Goal: Check status: Check status

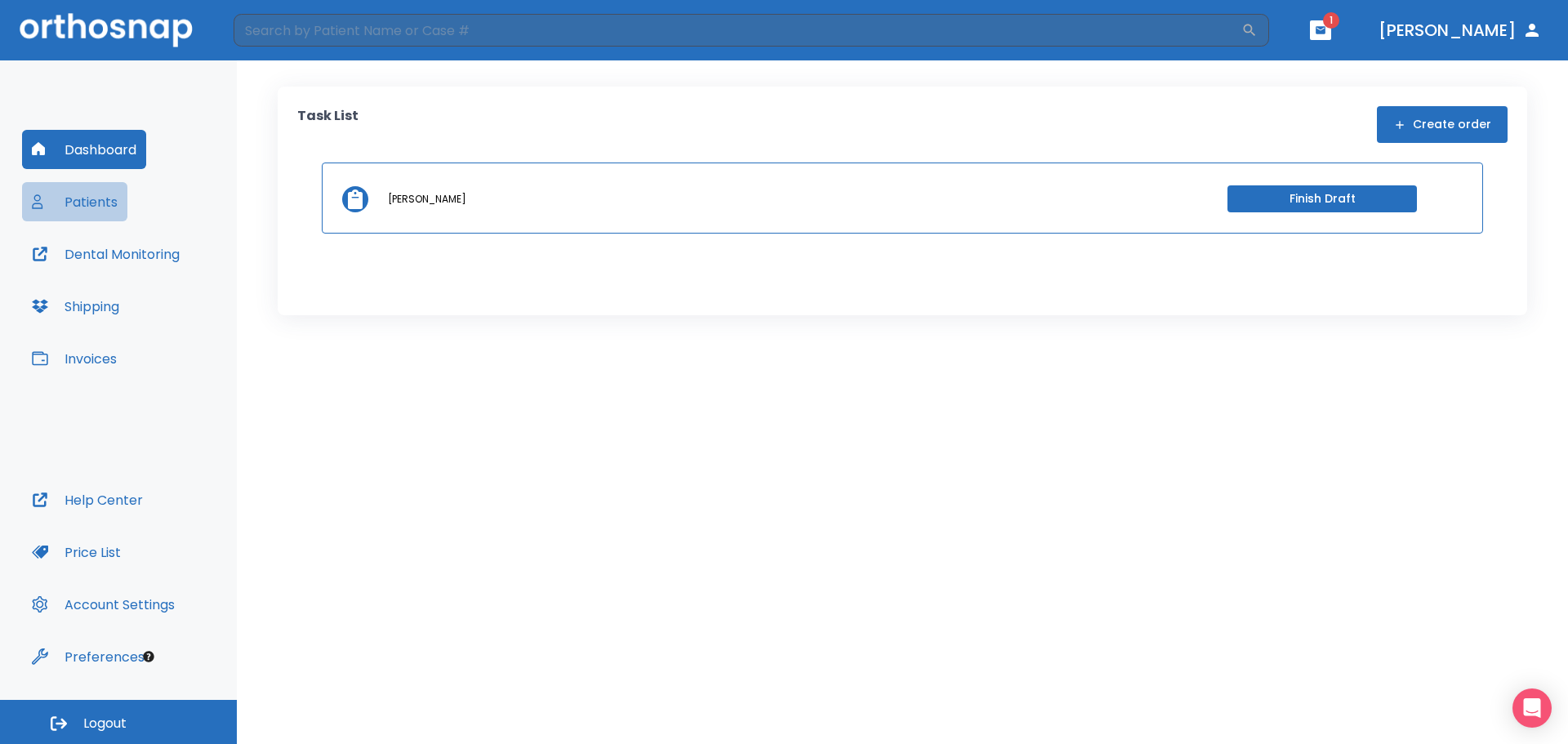
click at [88, 206] on button "Patients" at bounding box center [75, 202] width 106 height 39
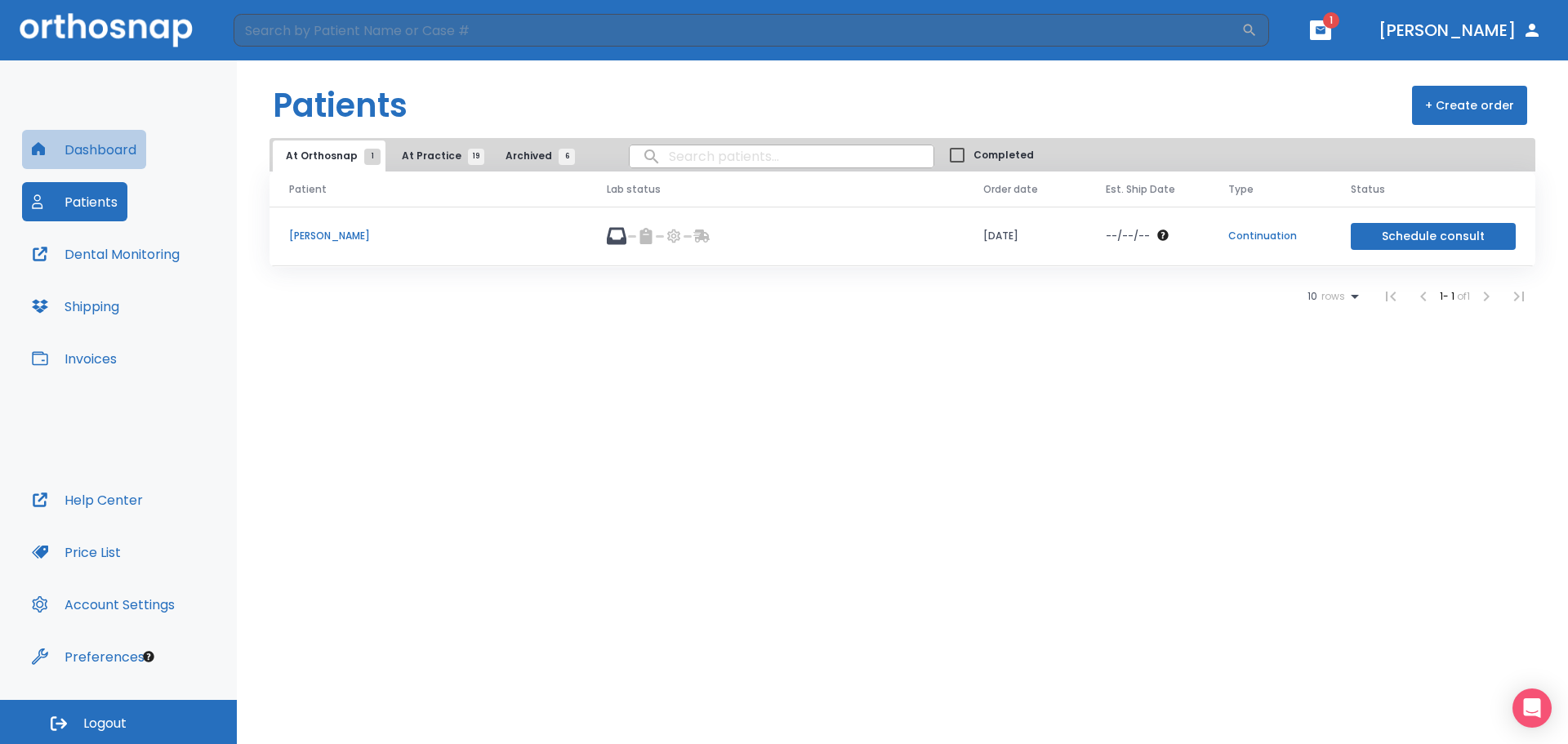
click at [110, 152] on button "Dashboard" at bounding box center [84, 149] width 124 height 39
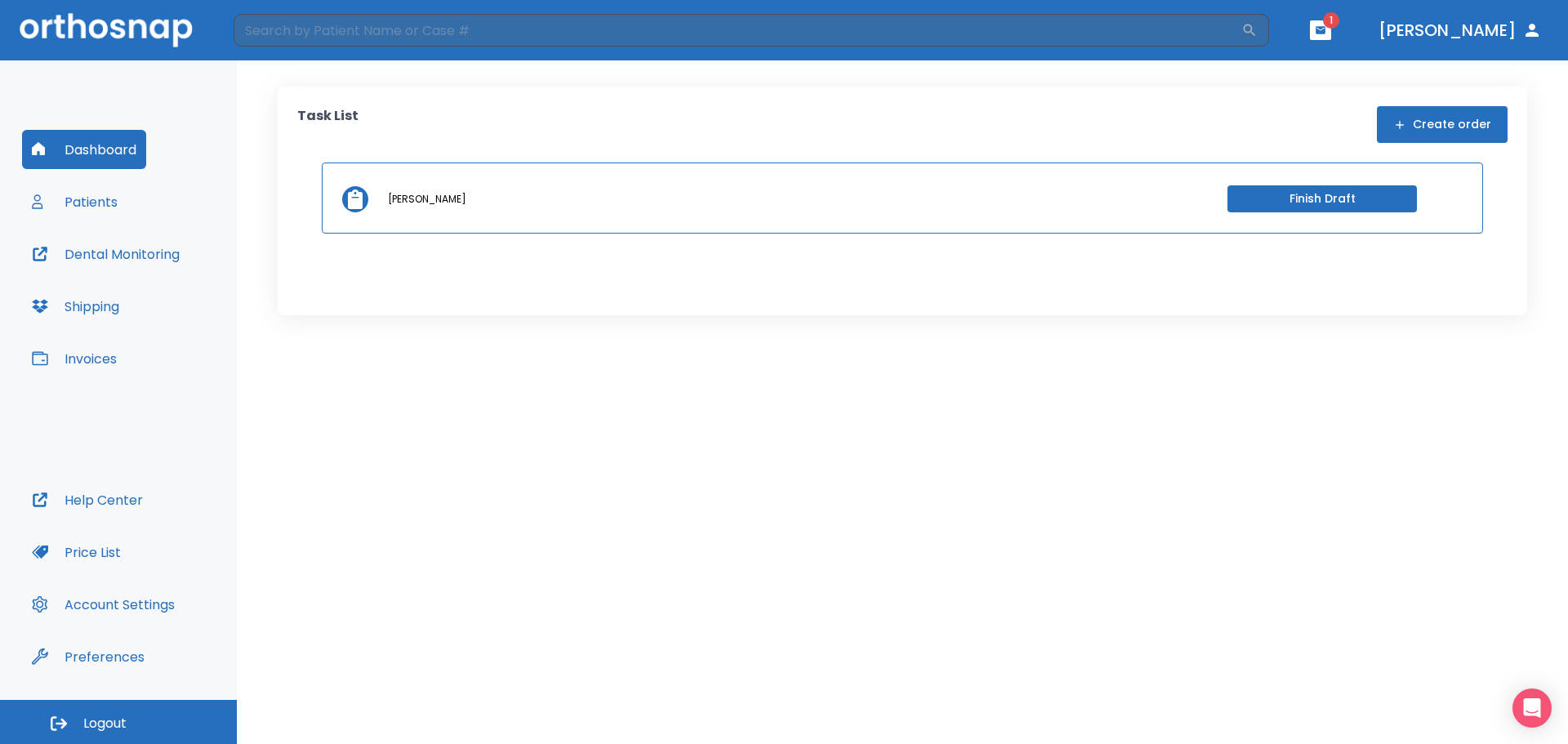
click at [72, 196] on button "Patients" at bounding box center [75, 202] width 106 height 39
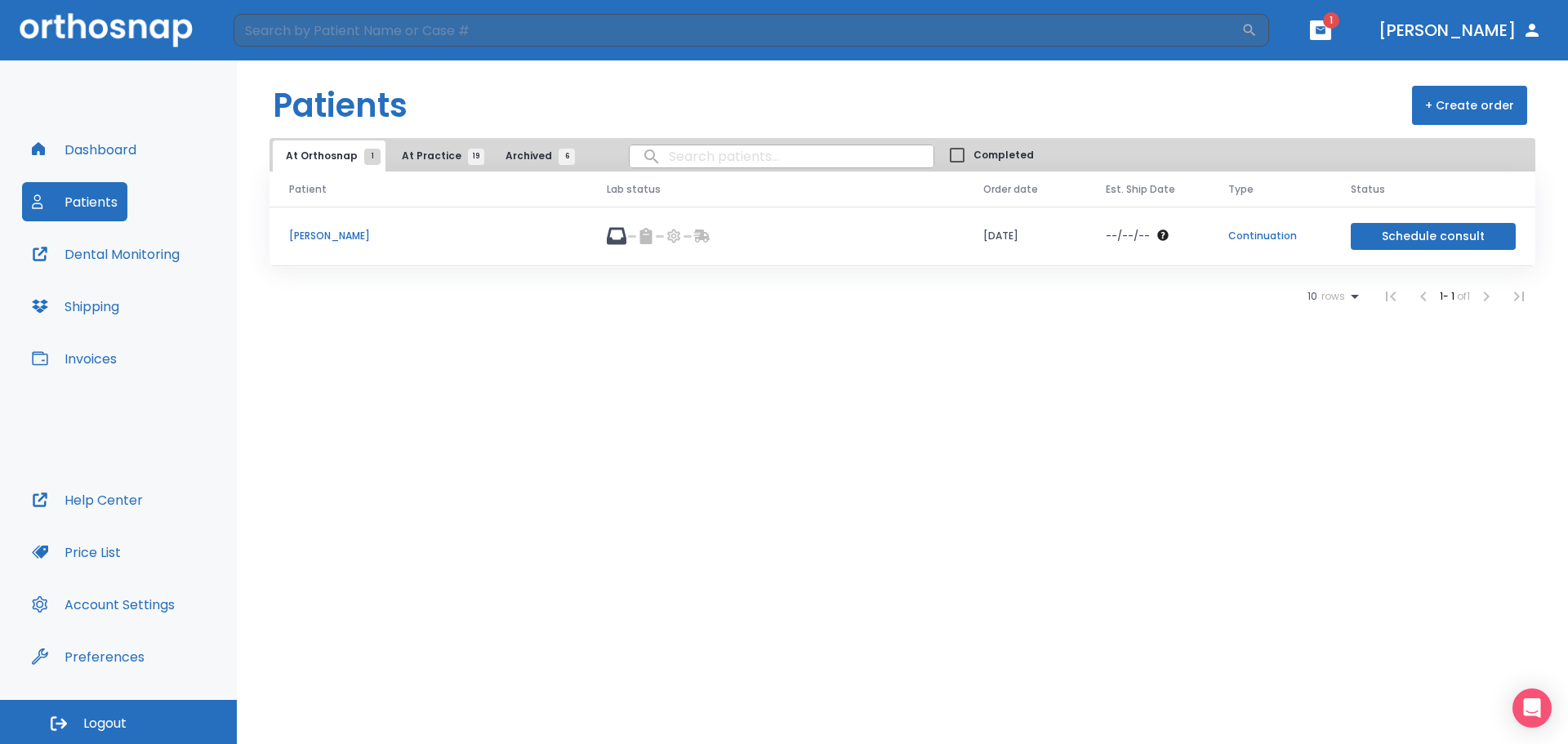
click at [1335, 298] on span "rows" at bounding box center [1331, 295] width 28 height 11
click at [1321, 417] on p "25" at bounding box center [1324, 415] width 12 height 14
click at [421, 154] on span "At Practice 19" at bounding box center [439, 156] width 74 height 14
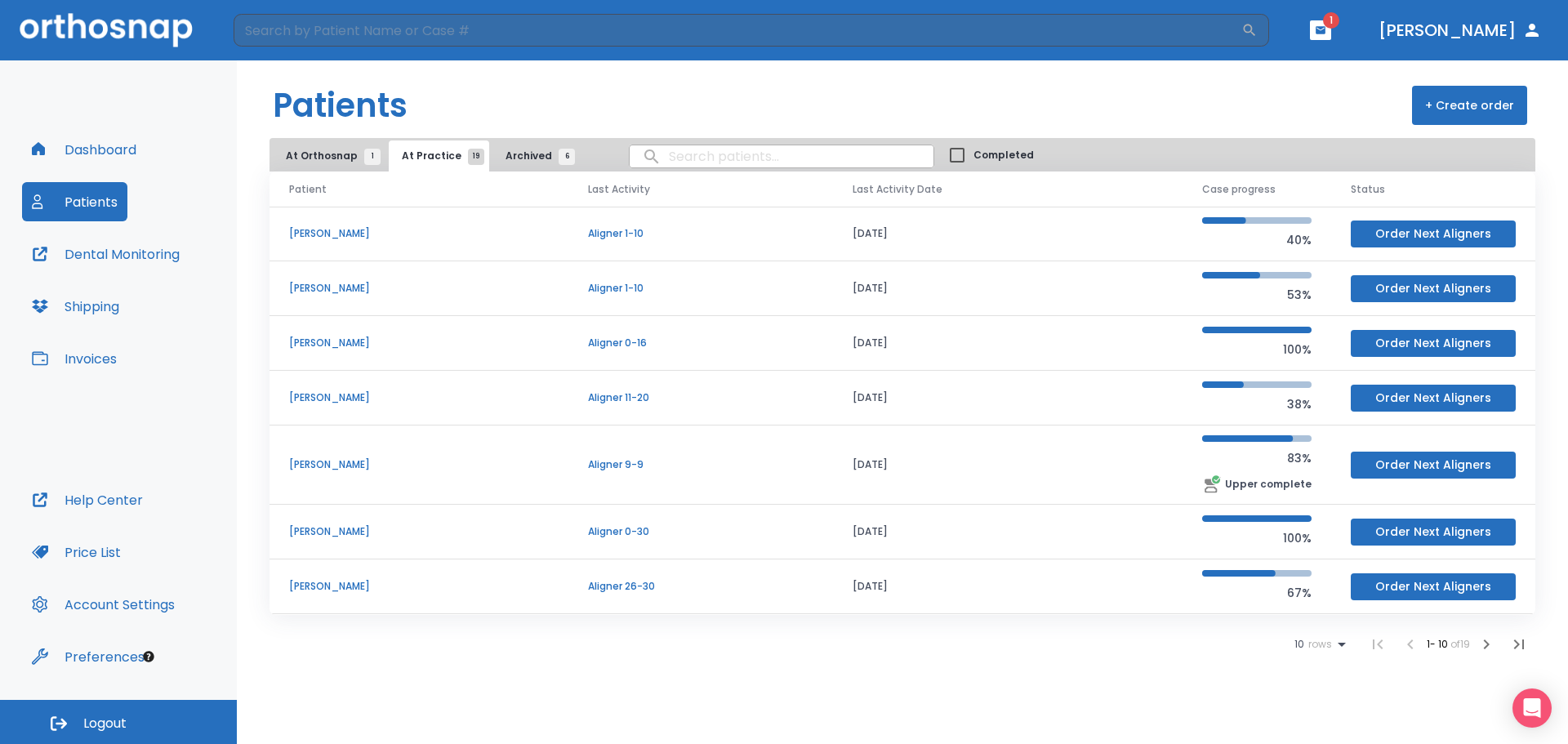
click at [329, 465] on p "[PERSON_NAME]" at bounding box center [419, 464] width 260 height 14
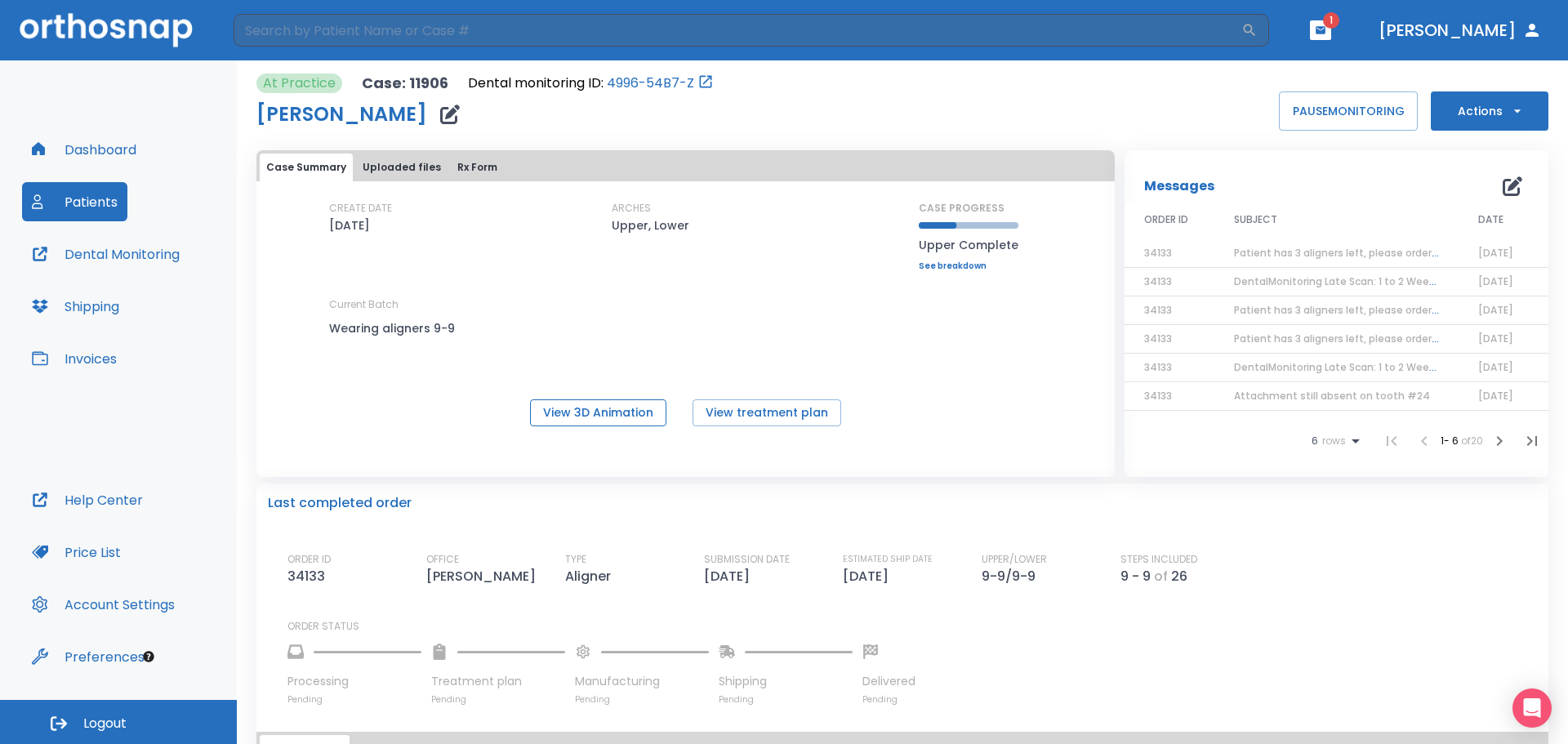
click at [574, 416] on button "View 3D Animation" at bounding box center [598, 413] width 136 height 27
